Goal: Check status: Check status

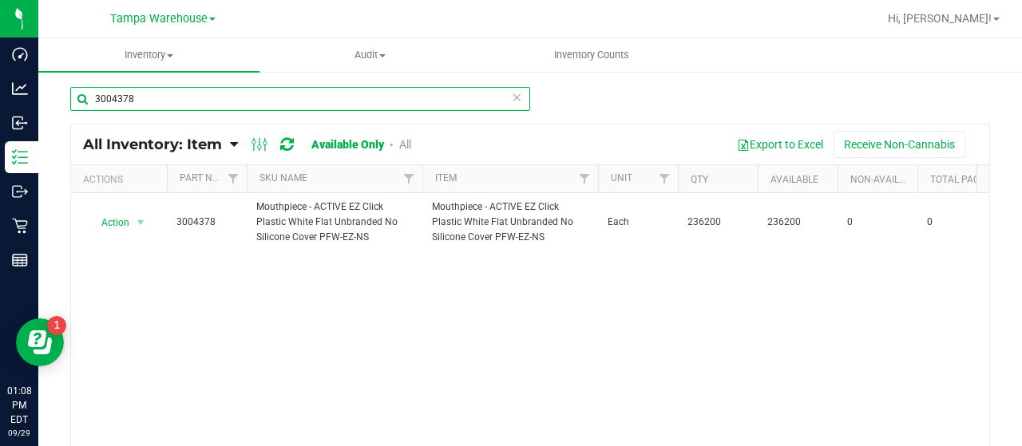
click at [393, 97] on input "3004378" at bounding box center [300, 99] width 460 height 24
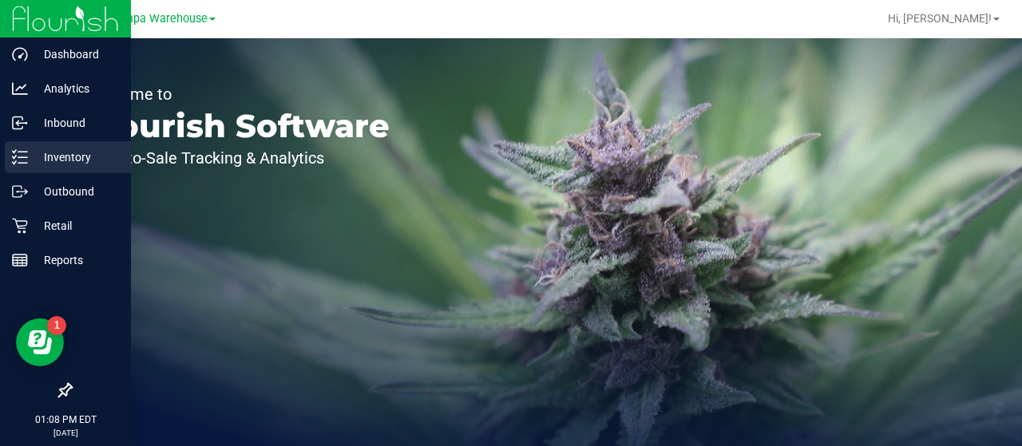
click at [27, 152] on line at bounding box center [22, 152] width 9 height 0
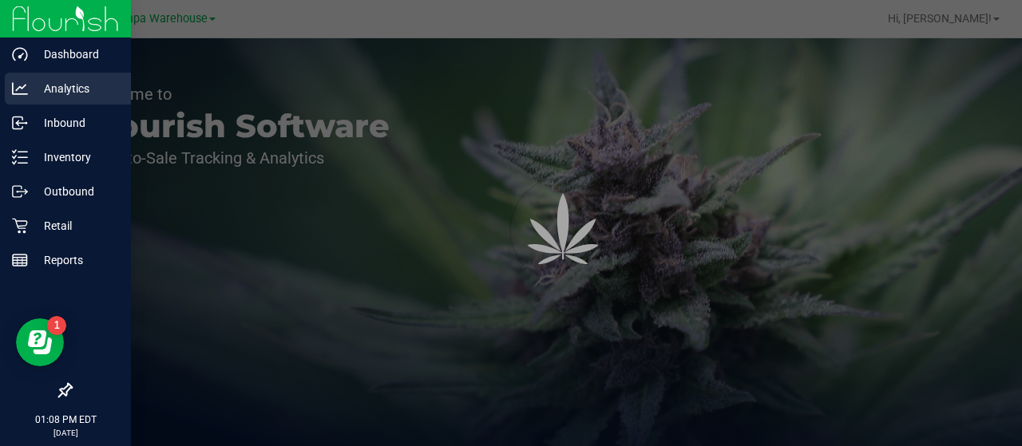
click at [79, 106] on link "Analytics" at bounding box center [65, 90] width 131 height 34
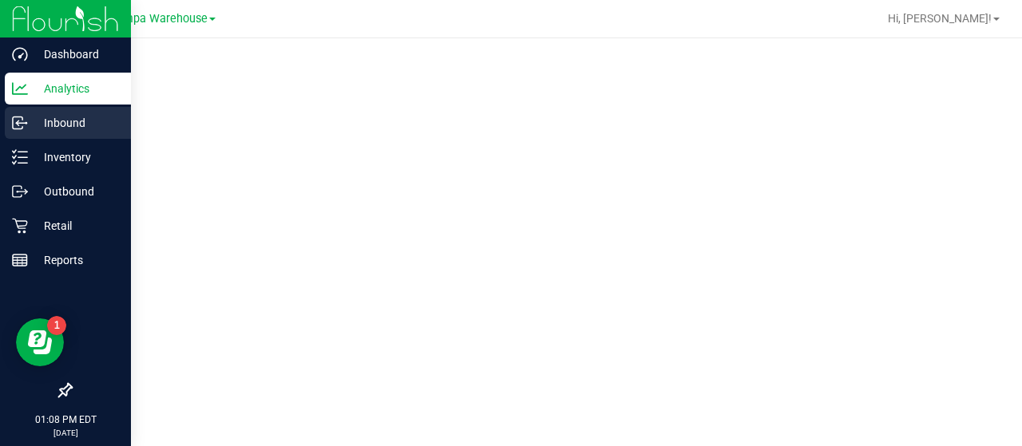
click at [74, 115] on p "Inbound" at bounding box center [76, 122] width 96 height 19
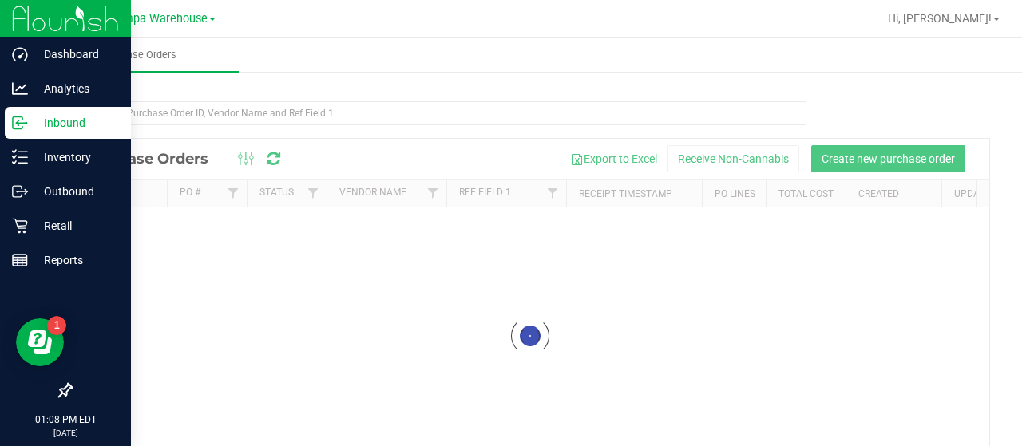
click at [74, 115] on p "Inbound" at bounding box center [76, 122] width 96 height 19
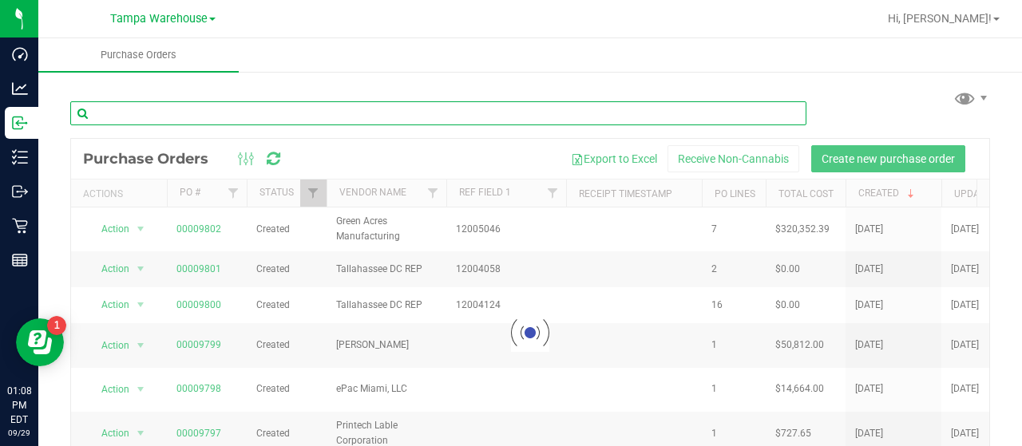
click at [147, 108] on input "text" at bounding box center [438, 113] width 736 height 24
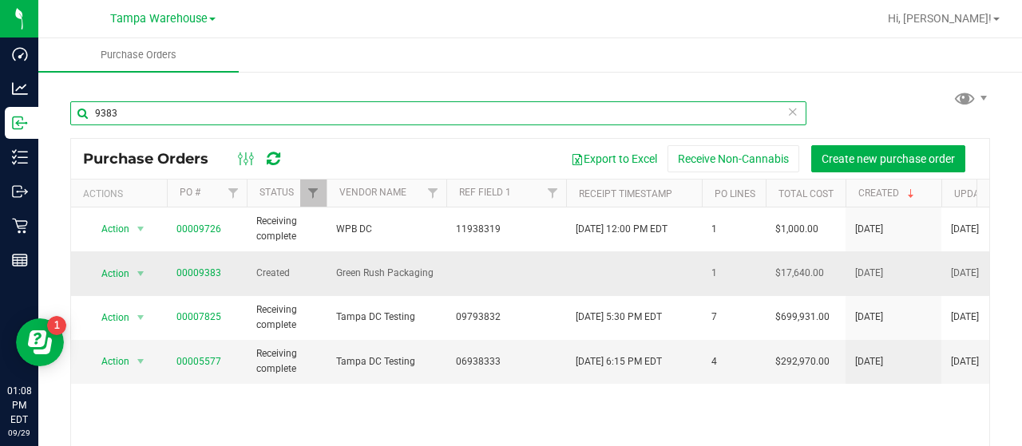
type input "9383"
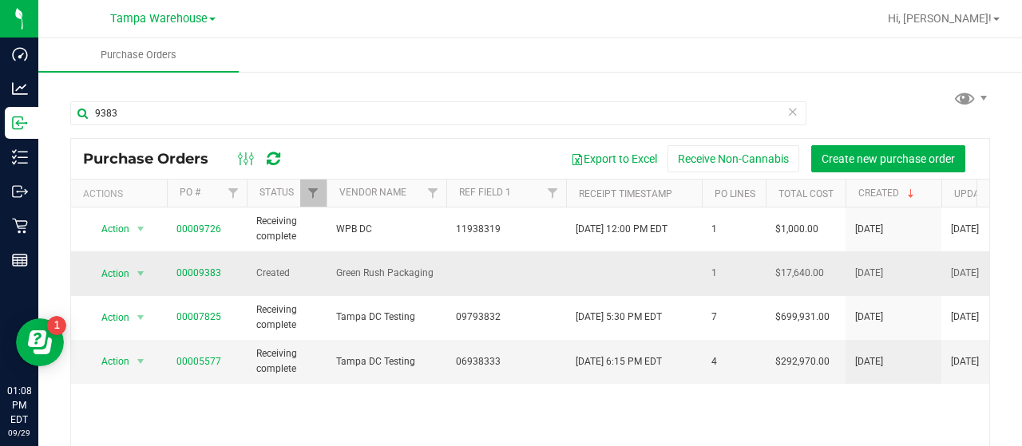
click at [188, 266] on span "00009383" at bounding box center [198, 273] width 45 height 15
click at [191, 270] on link "00009383" at bounding box center [198, 272] width 45 height 11
